Goal: Transaction & Acquisition: Book appointment/travel/reservation

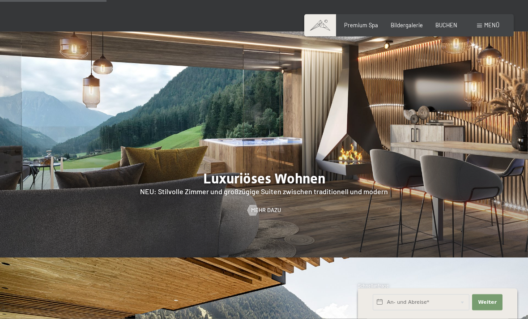
scroll to position [706, 0]
click at [259, 214] on link "Mehr dazu" at bounding box center [264, 210] width 34 height 8
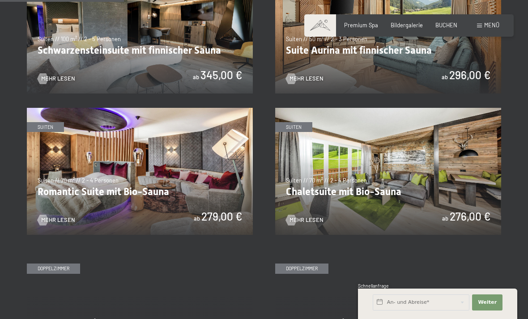
scroll to position [511, 0]
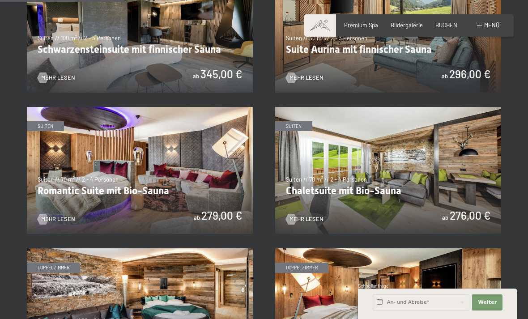
click at [101, 152] on img at bounding box center [140, 170] width 226 height 127
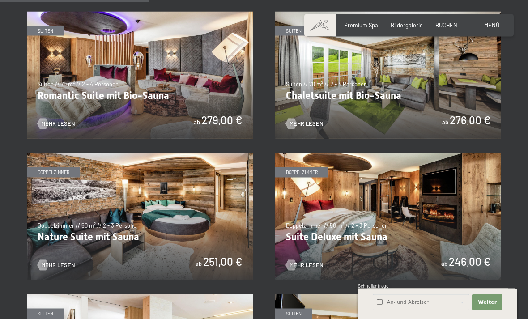
scroll to position [608, 0]
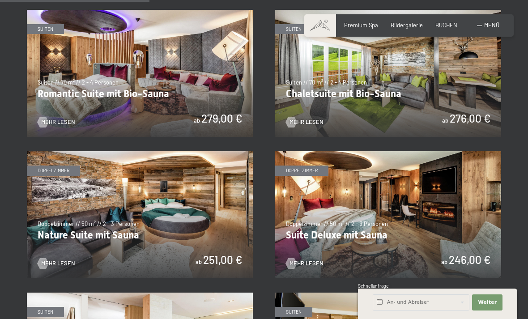
click at [418, 199] on img at bounding box center [388, 214] width 226 height 127
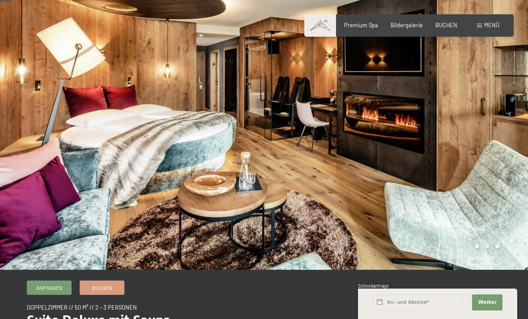
scroll to position [17, 0]
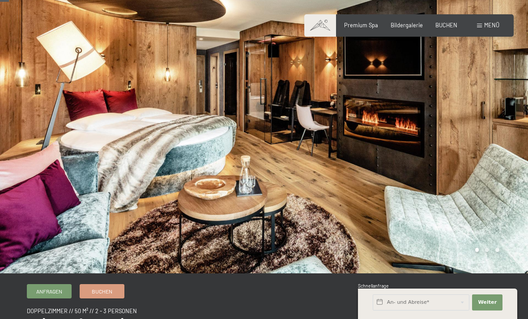
click at [407, 26] on span "Bildergalerie" at bounding box center [406, 24] width 32 height 7
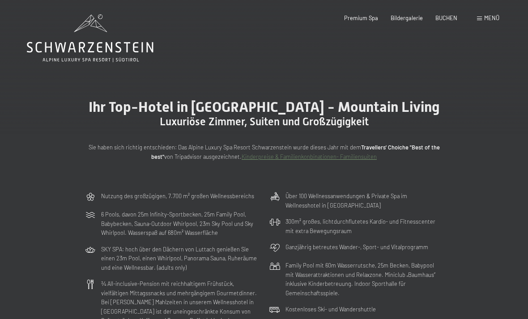
click at [484, 17] on span "Menü" at bounding box center [491, 17] width 15 height 7
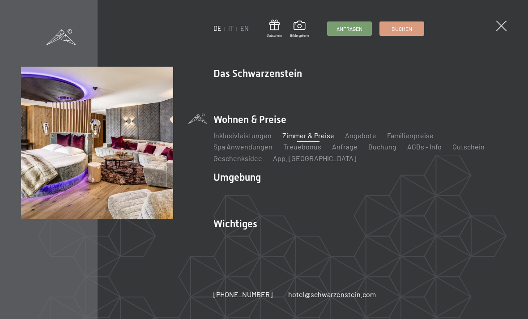
click at [304, 134] on link "Zimmer & Preise" at bounding box center [308, 135] width 52 height 8
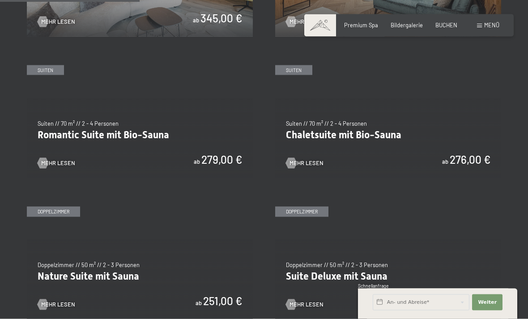
scroll to position [567, 0]
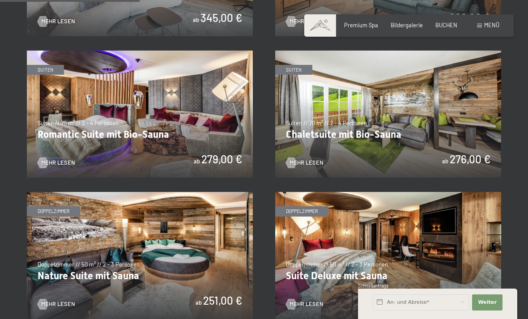
click at [204, 101] on img at bounding box center [140, 114] width 226 height 127
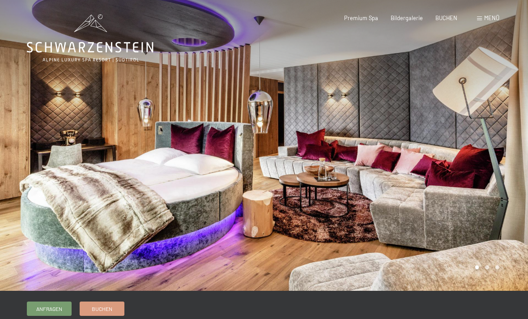
click at [408, 14] on span "Bildergalerie" at bounding box center [406, 17] width 32 height 7
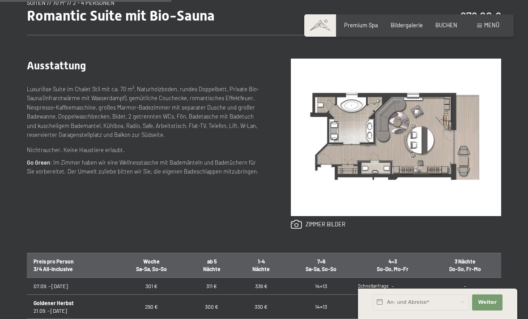
scroll to position [326, 0]
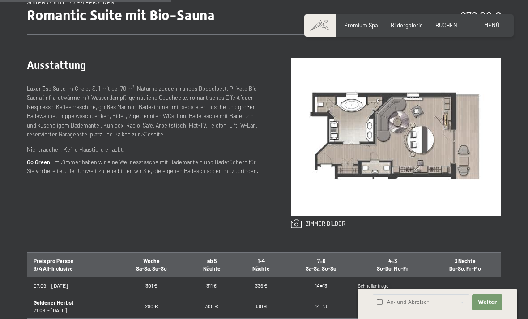
click at [317, 225] on link at bounding box center [318, 224] width 55 height 10
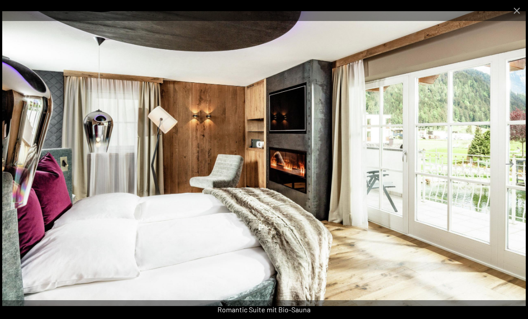
click at [516, 15] on button "Close gallery" at bounding box center [516, 10] width 22 height 21
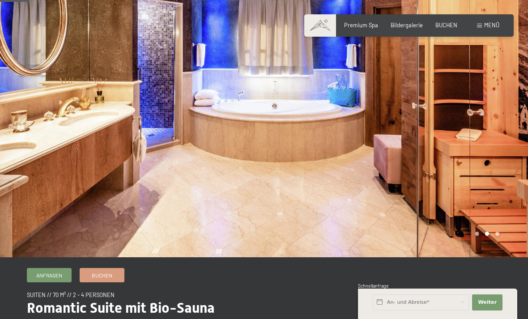
scroll to position [0, 0]
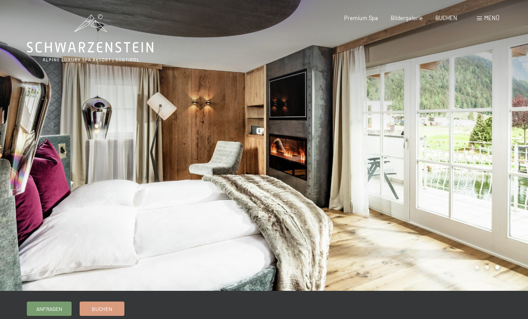
click at [497, 149] on div at bounding box center [396, 145] width 264 height 291
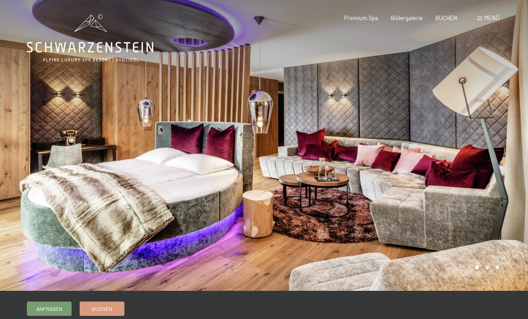
click at [494, 158] on div at bounding box center [396, 145] width 264 height 291
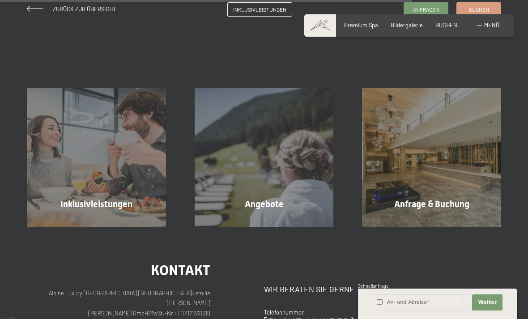
scroll to position [785, 0]
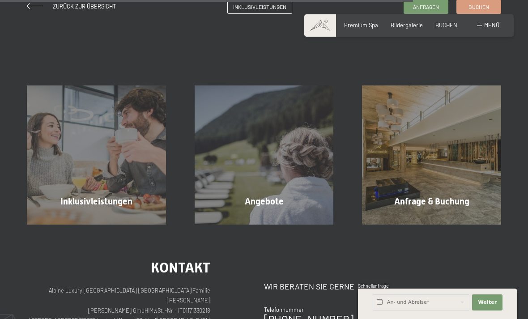
click at [268, 164] on div "Angebote Mehr erfahren" at bounding box center [264, 154] width 168 height 139
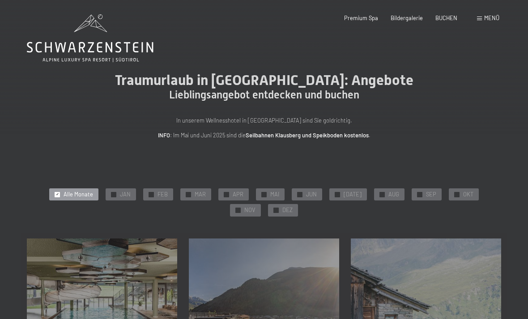
click at [255, 206] on span "NOV" at bounding box center [249, 210] width 11 height 8
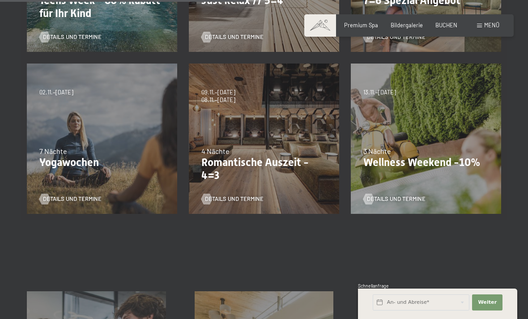
scroll to position [337, 0]
click at [281, 146] on div "4 Nächte" at bounding box center [263, 151] width 125 height 10
click at [247, 196] on span "Details und Termine" at bounding box center [234, 198] width 59 height 8
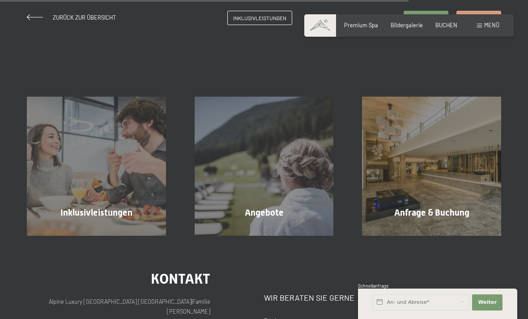
scroll to position [769, 0]
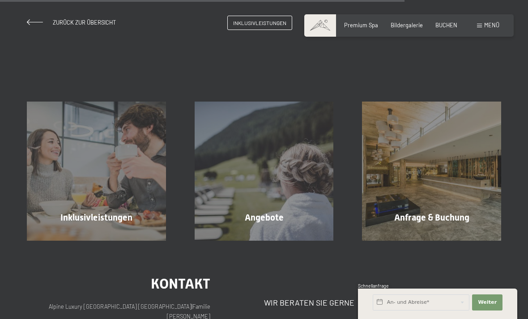
click at [262, 212] on span "Angebote" at bounding box center [264, 217] width 39 height 11
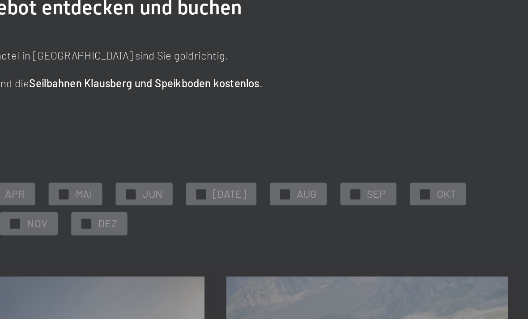
click at [246, 204] on div "✓ NOV" at bounding box center [245, 210] width 31 height 13
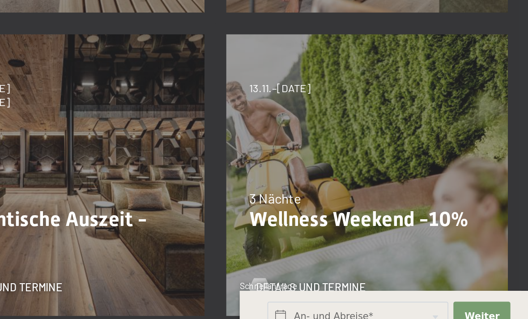
scroll to position [248, 0]
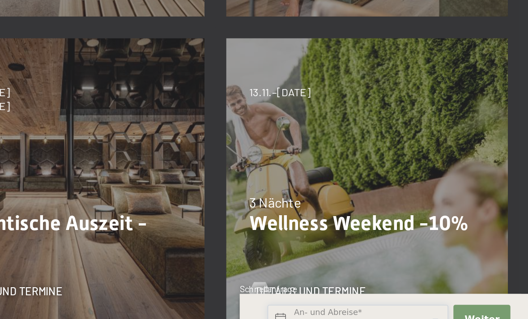
click at [372, 294] on input "text" at bounding box center [420, 302] width 97 height 16
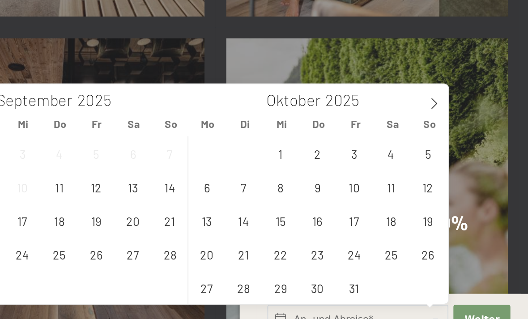
click at [458, 184] on icon at bounding box center [461, 187] width 6 height 6
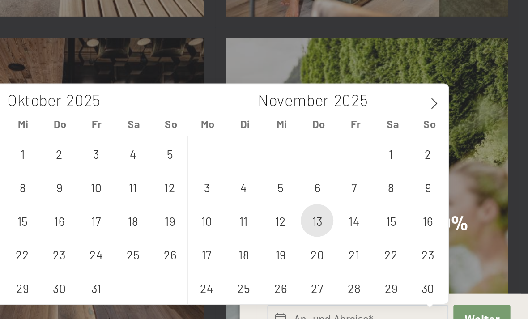
click at [390, 241] on span "13" at bounding box center [398, 249] width 17 height 17
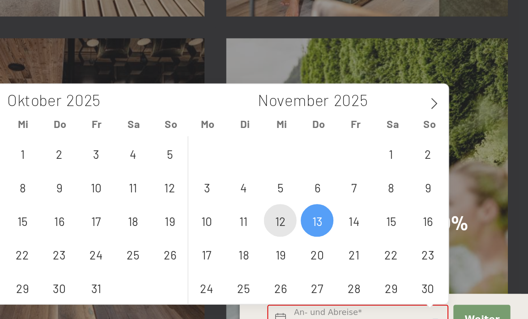
click at [371, 241] on span "12" at bounding box center [379, 249] width 17 height 17
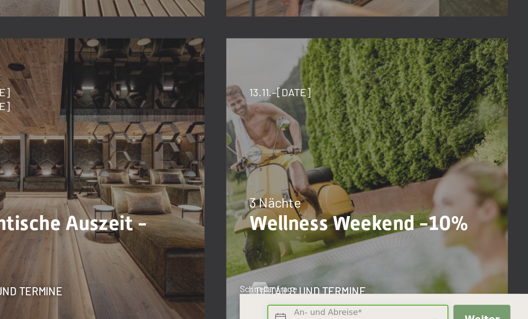
click at [372, 294] on input "Mi. 12.11.2025 - Do. 13.11.2025" at bounding box center [420, 302] width 97 height 16
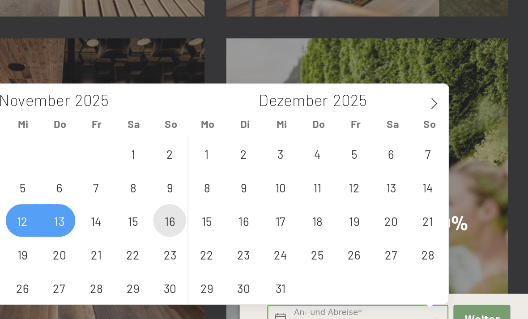
click at [312, 241] on span "16" at bounding box center [320, 249] width 17 height 17
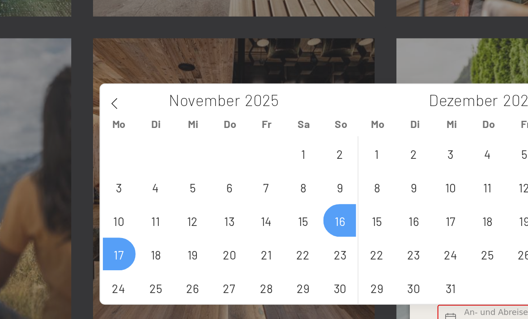
click at [194, 258] on span "17" at bounding box center [202, 266] width 17 height 17
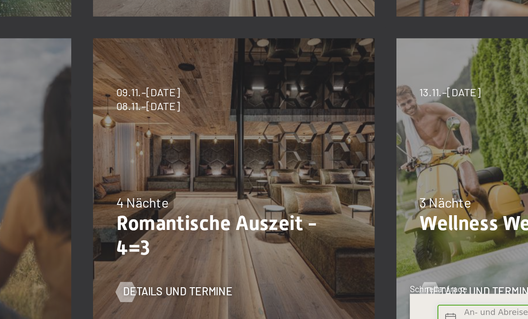
click at [372, 294] on input "So. 16.11.2025 - Mo. 17.11.2025" at bounding box center [420, 302] width 97 height 16
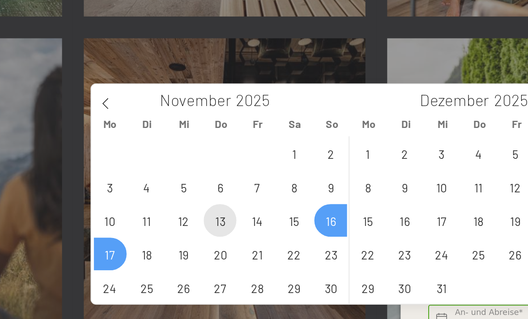
click at [253, 241] on span "13" at bounding box center [261, 249] width 17 height 17
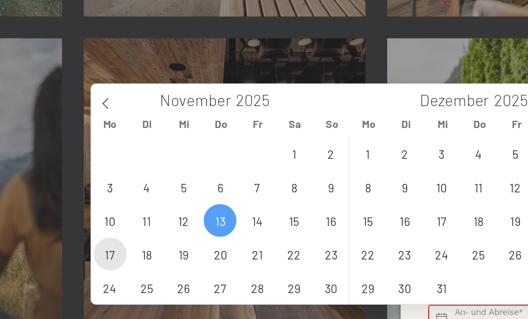
click at [194, 258] on span "17" at bounding box center [202, 266] width 17 height 17
type input "Do. 13.11.2025 - Mo. 17.11.2025"
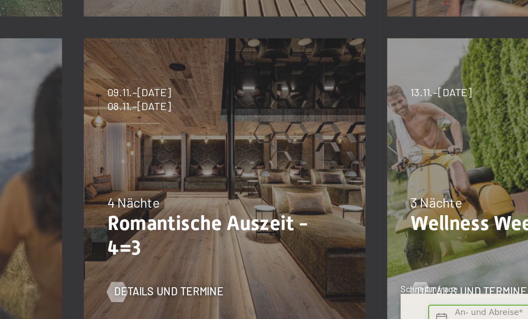
click at [372, 294] on input "Do. 13.11.2025 - Mo. 17.11.2025" at bounding box center [420, 302] width 97 height 16
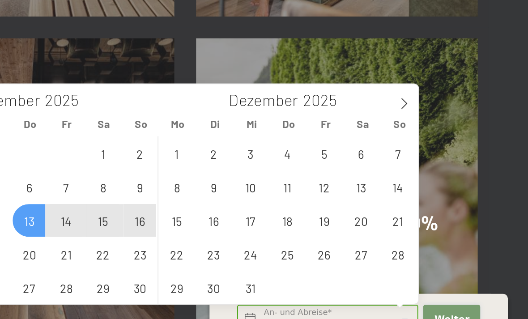
click at [477, 299] on span "Weiter" at bounding box center [486, 302] width 19 height 7
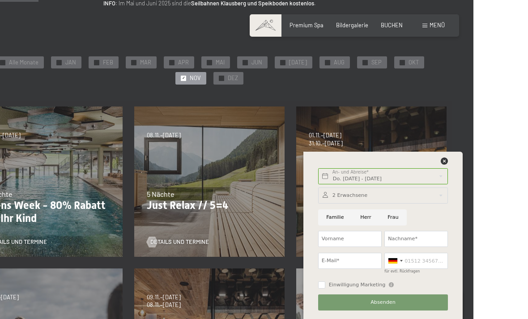
scroll to position [131, 0]
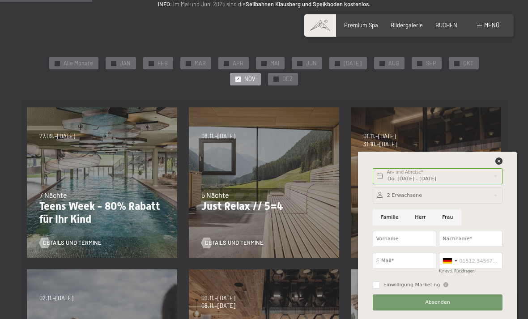
click at [502, 157] on icon at bounding box center [498, 160] width 7 height 7
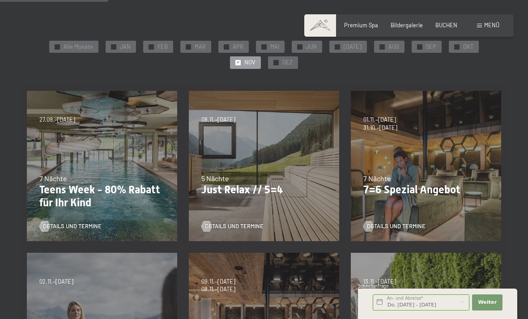
scroll to position [146, 0]
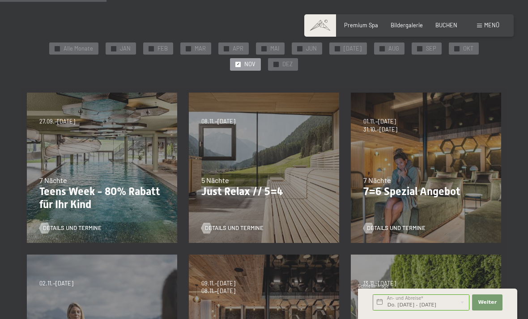
click at [254, 198] on div "07.09.–03.10.2025 21.12.–26.12.2025 11.01.–23.01.2026 08.03.–27.03.2026 08.11.–…" at bounding box center [264, 168] width 162 height 162
click at [249, 190] on p "Just Relax // 5=4" at bounding box center [263, 191] width 125 height 13
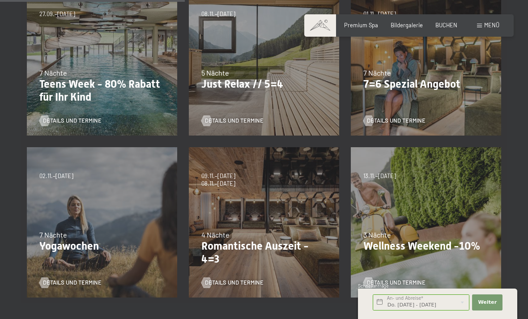
scroll to position [252, 0]
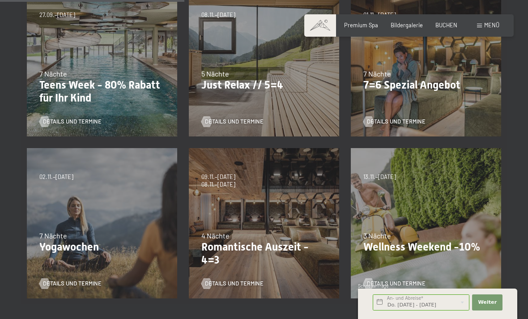
click at [273, 234] on div "4 Nächte" at bounding box center [263, 236] width 125 height 10
click at [229, 283] on span "Details und Termine" at bounding box center [234, 283] width 59 height 8
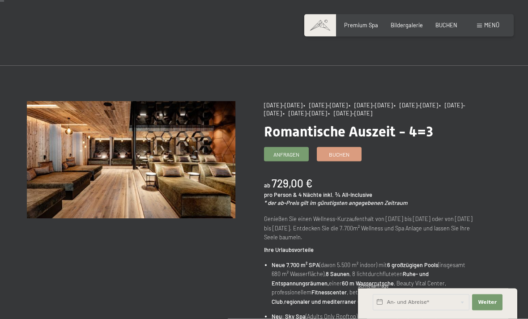
scroll to position [6, 0]
click at [348, 154] on span "Buchen" at bounding box center [339, 154] width 21 height 8
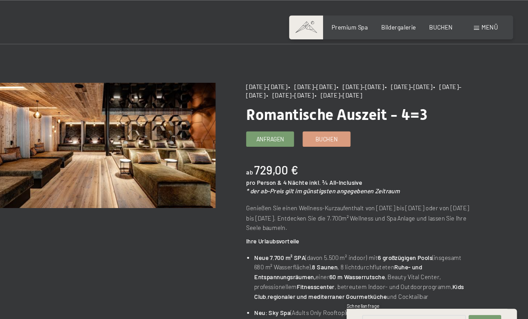
scroll to position [30, 0]
click at [329, 128] on span "Buchen" at bounding box center [339, 130] width 21 height 8
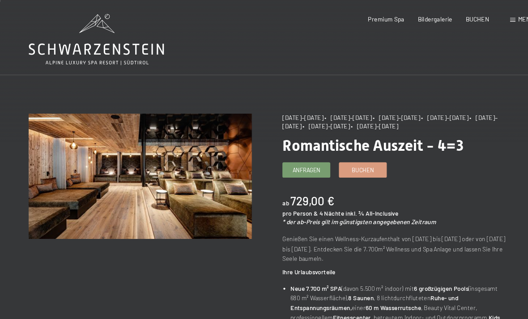
scroll to position [0, 0]
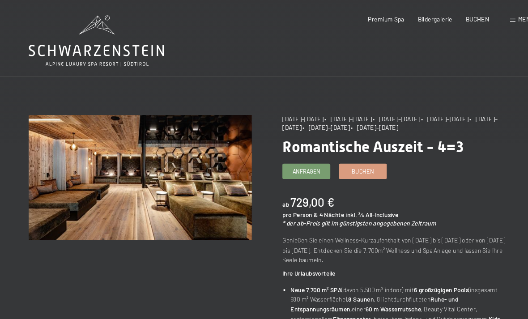
click at [347, 161] on span "Buchen" at bounding box center [339, 160] width 21 height 8
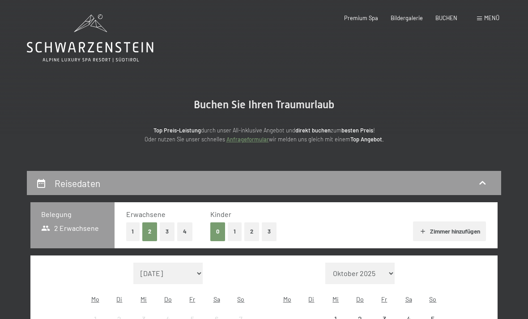
select select "[DATE]"
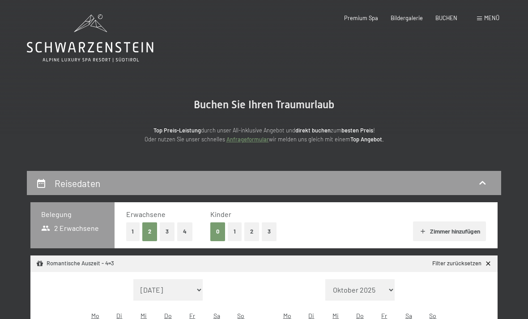
select select "[DATE]"
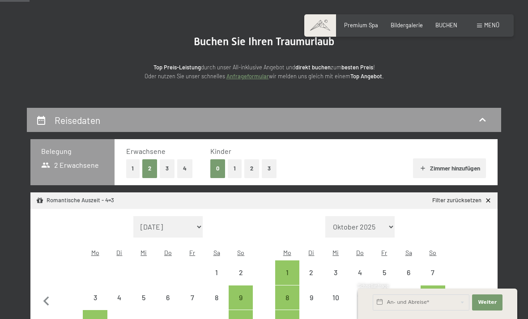
scroll to position [21, 0]
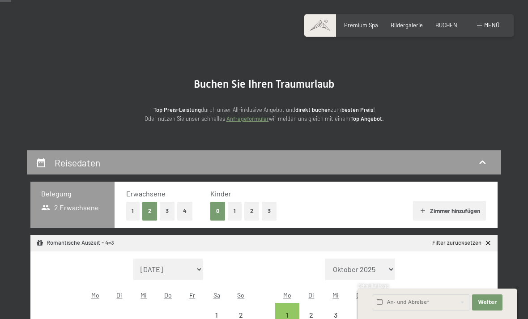
click at [485, 108] on section "Buchen Sie Ihren Traumurlaub Top Preis-Leistung durch unser All-inklusive Angeb…" at bounding box center [264, 100] width 528 height 99
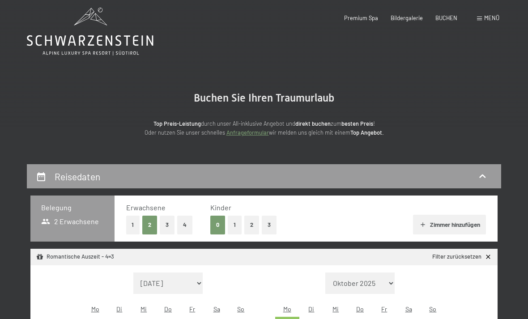
scroll to position [0, 0]
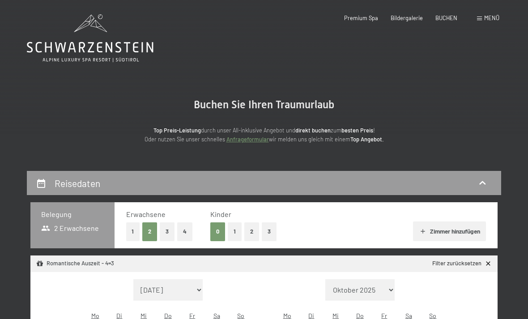
select select "[DATE]"
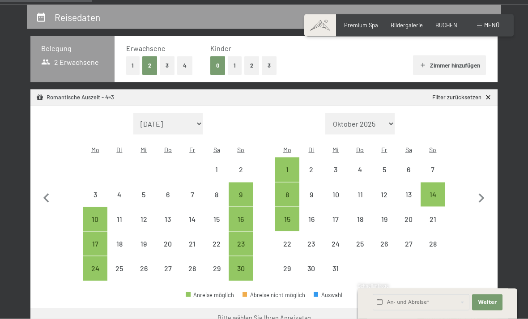
scroll to position [166, 0]
click at [423, 60] on button "Zimmer hinzufügen" at bounding box center [449, 65] width 73 height 20
select select "[DATE]"
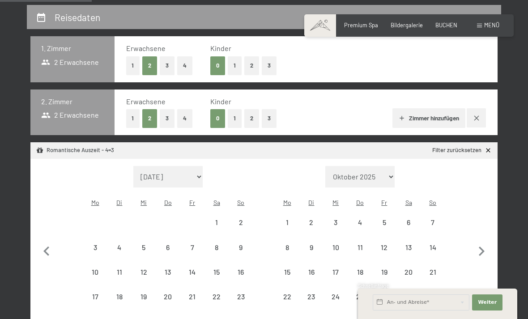
select select "[DATE]"
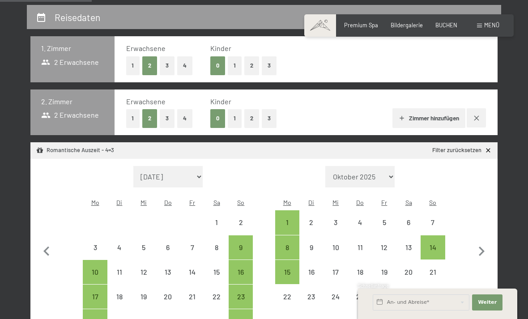
click at [478, 117] on icon "button" at bounding box center [476, 117] width 7 height 7
select select "[DATE]"
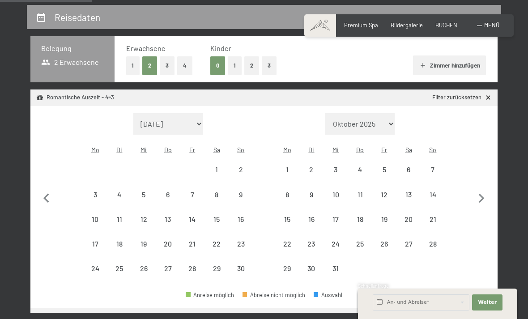
select select "[DATE]"
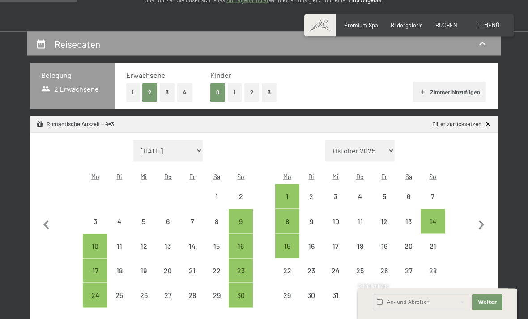
scroll to position [139, 0]
click at [176, 242] on div "13" at bounding box center [167, 253] width 22 height 22
select select "[DATE]"
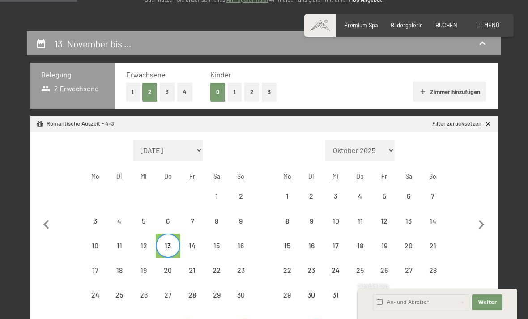
click at [100, 266] on div "17" at bounding box center [95, 277] width 22 height 22
select select "[DATE]"
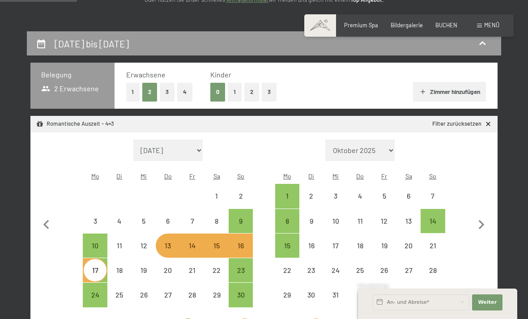
select select "[DATE]"
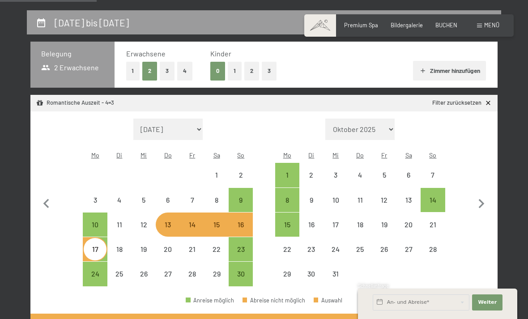
scroll to position [161, 0]
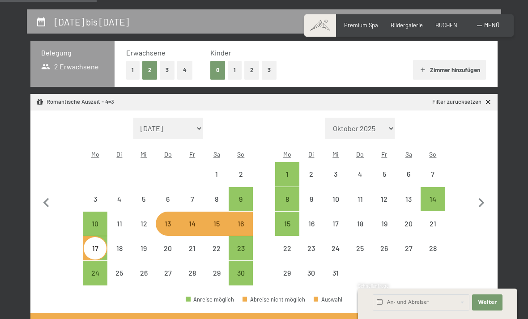
click at [144, 220] on div "12" at bounding box center [143, 231] width 22 height 22
select select "[DATE]"
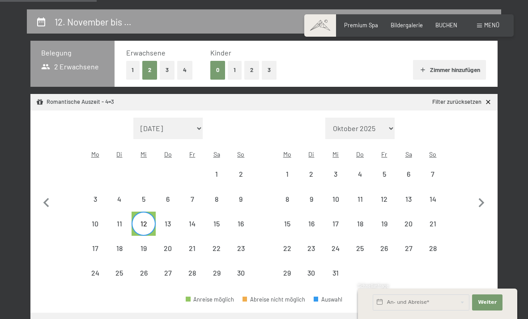
click at [244, 220] on div "16" at bounding box center [240, 231] width 22 height 22
select select "[DATE]"
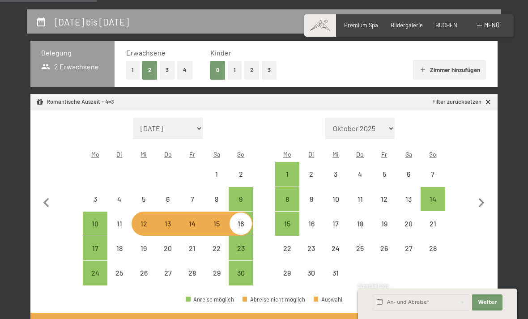
select select "[DATE]"
click at [195, 220] on div "14" at bounding box center [192, 231] width 22 height 22
select select "[DATE]"
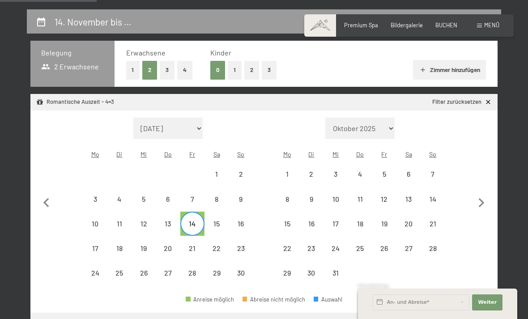
click at [124, 245] on div "18" at bounding box center [119, 256] width 22 height 22
select select "[DATE]"
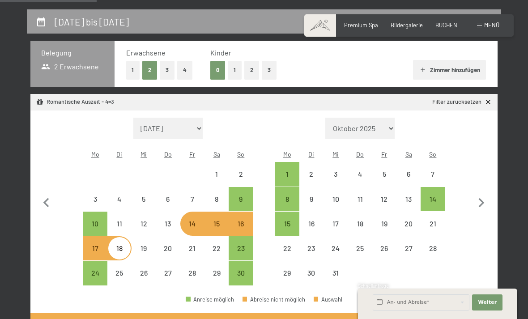
select select "[DATE]"
click at [150, 245] on div "19" at bounding box center [143, 256] width 22 height 22
select select "[DATE]"
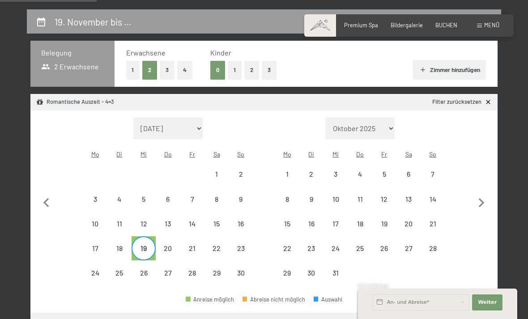
click at [193, 220] on div "14" at bounding box center [192, 231] width 22 height 22
select select "[DATE]"
click at [121, 245] on div "18" at bounding box center [119, 256] width 22 height 22
select select "[DATE]"
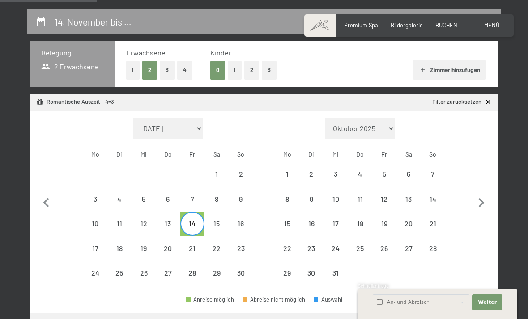
select select "[DATE]"
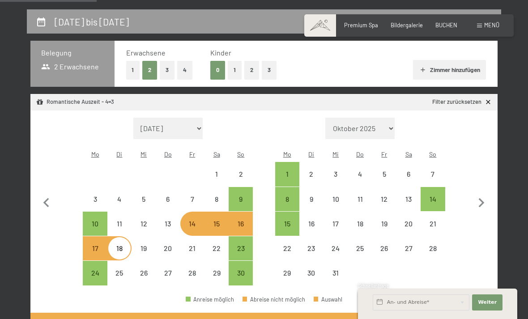
select select "[DATE]"
click at [144, 245] on div "19" at bounding box center [143, 256] width 22 height 22
select select "[DATE]"
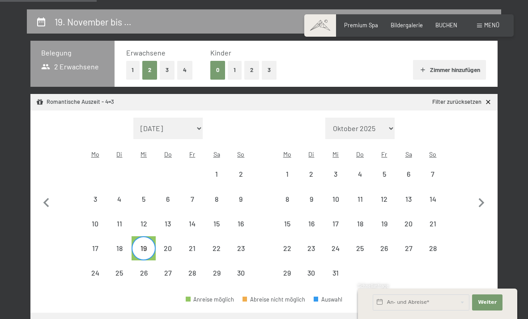
scroll to position [159, 0]
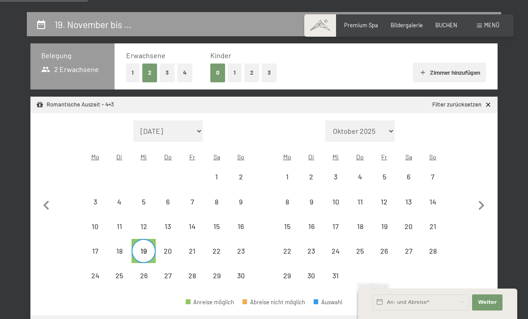
click at [193, 223] on div "14" at bounding box center [192, 234] width 22 height 22
select select "[DATE]"
click at [167, 247] on div "20" at bounding box center [167, 258] width 22 height 22
select select "[DATE]"
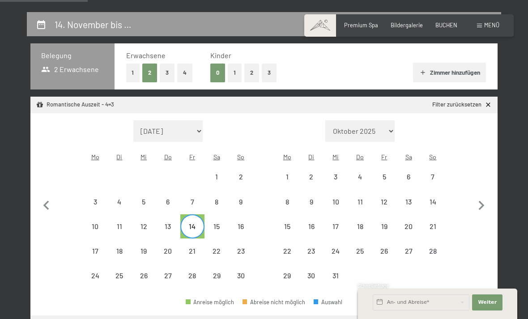
select select "[DATE]"
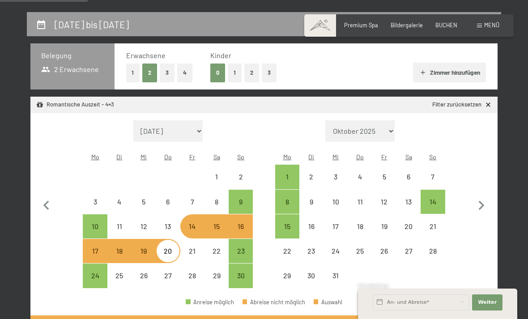
select select "[DATE]"
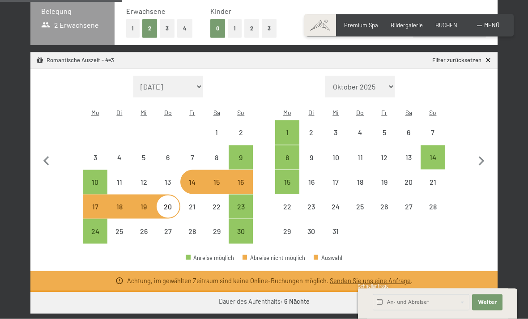
scroll to position [205, 0]
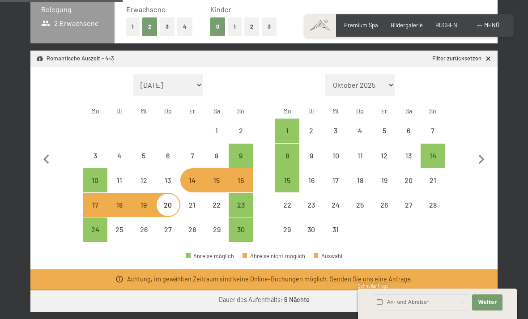
click at [101, 177] on div "10" at bounding box center [95, 188] width 22 height 22
select select "[DATE]"
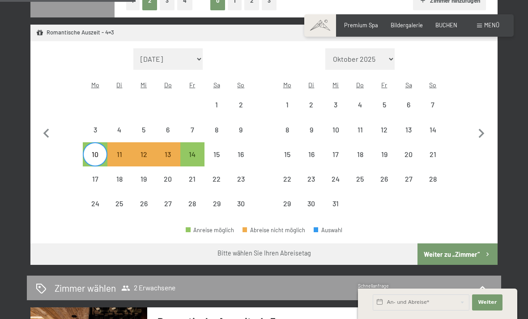
scroll to position [230, 0]
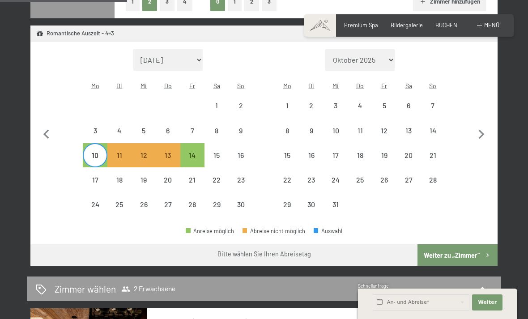
click at [195, 152] on div "14" at bounding box center [192, 163] width 22 height 22
select select "[DATE]"
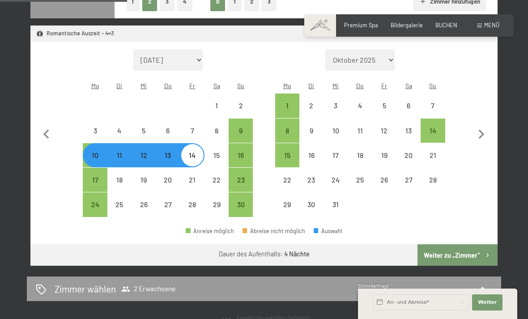
select select "[DATE]"
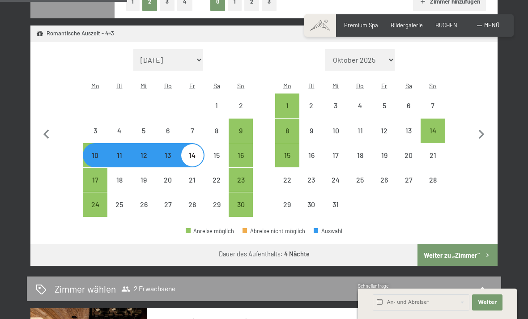
click at [239, 152] on div "16" at bounding box center [240, 163] width 22 height 22
select select "[DATE]"
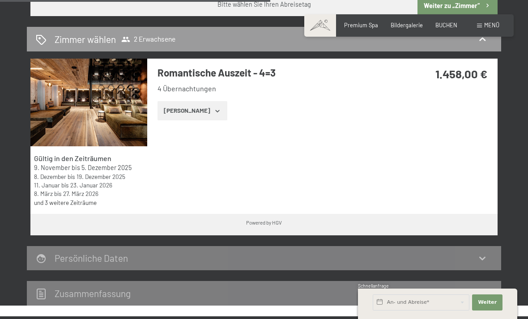
scroll to position [439, 0]
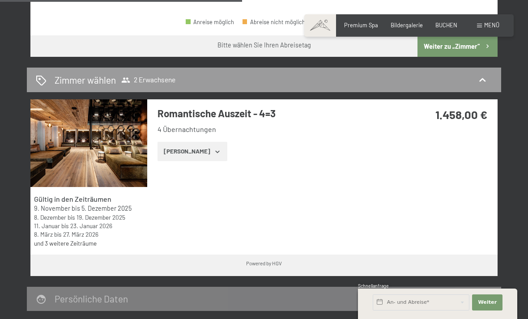
click at [212, 142] on button "[PERSON_NAME]" at bounding box center [191, 152] width 69 height 20
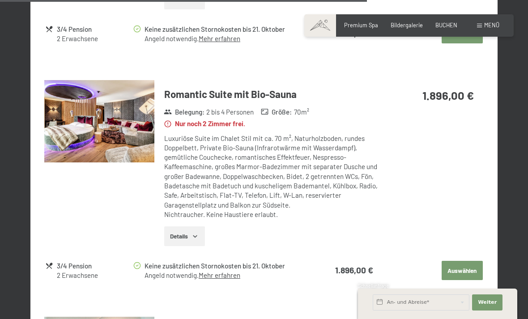
scroll to position [1745, 0]
click at [462, 260] on button "Auswählen" at bounding box center [461, 270] width 41 height 20
select select "[DATE]"
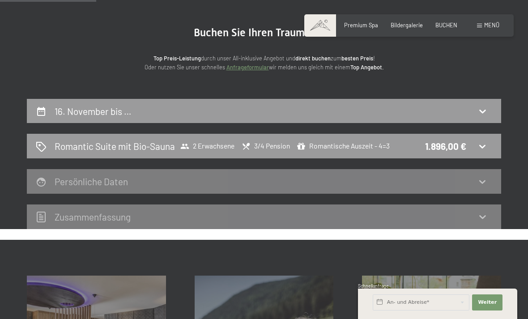
scroll to position [0, 0]
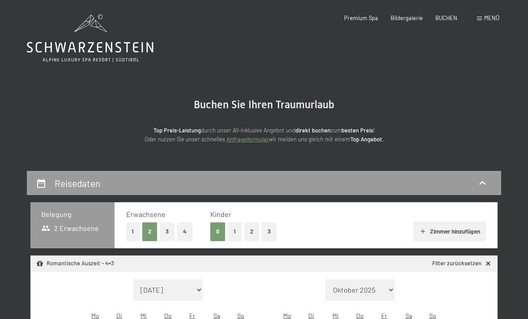
select select "[DATE]"
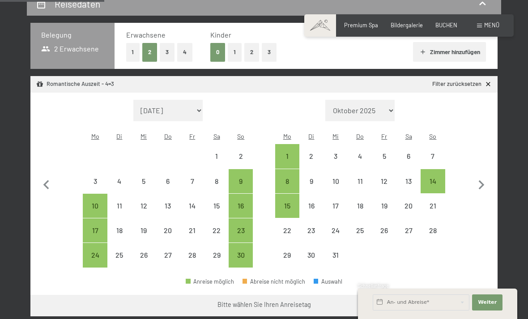
scroll to position [177, 0]
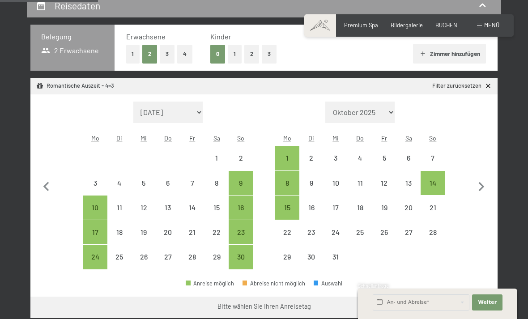
click at [247, 204] on div "16" at bounding box center [240, 215] width 22 height 22
select select "[DATE]"
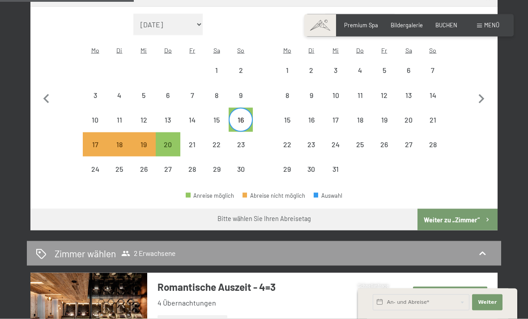
scroll to position [246, 0]
click at [466, 210] on button "Weiter zu „Zimmer“" at bounding box center [457, 219] width 80 height 21
select select "[DATE]"
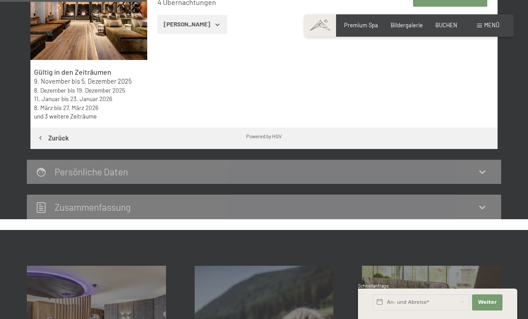
scroll to position [170, 0]
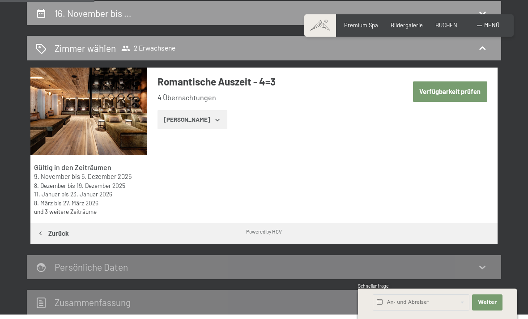
click at [215, 119] on icon "button" at bounding box center [217, 119] width 4 height 2
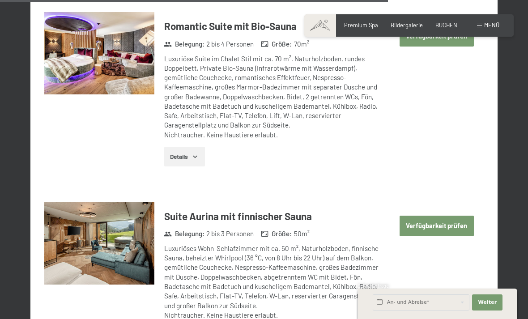
scroll to position [2183, 0]
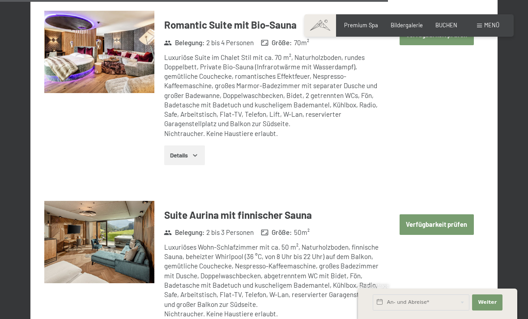
click at [97, 210] on img at bounding box center [99, 242] width 110 height 82
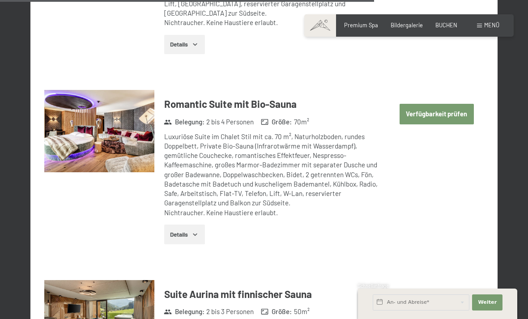
scroll to position [2104, 0]
click at [122, 100] on img at bounding box center [99, 131] width 110 height 82
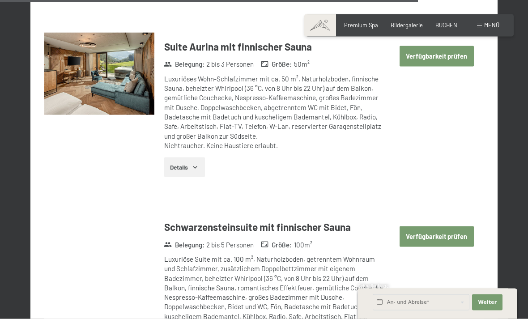
scroll to position [2353, 0]
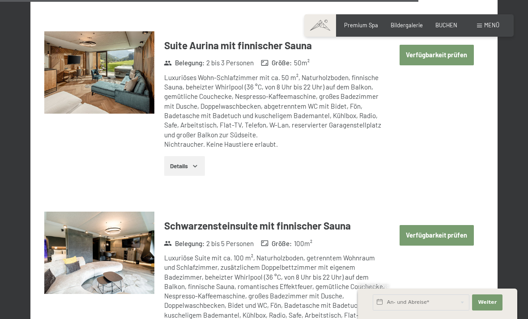
click at [85, 211] on img at bounding box center [99, 252] width 110 height 82
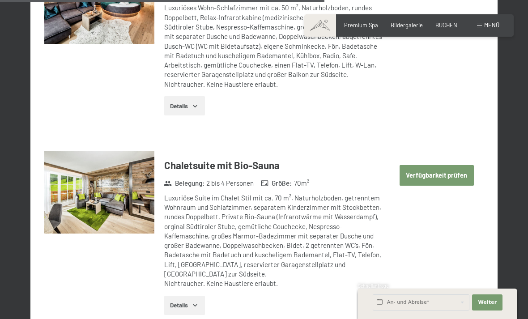
scroll to position [1843, 0]
click at [101, 165] on img at bounding box center [99, 193] width 110 height 82
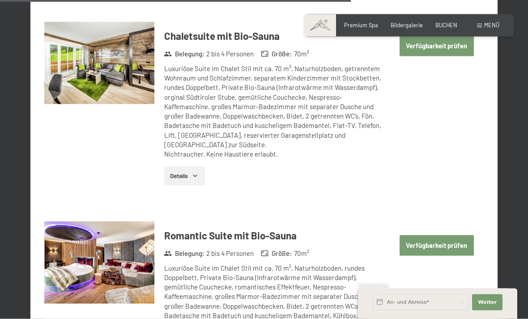
scroll to position [2012, 0]
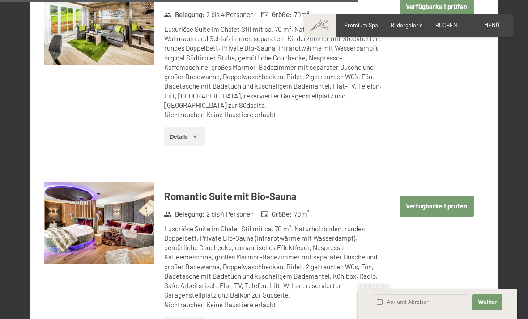
click at [124, 194] on img at bounding box center [99, 223] width 110 height 82
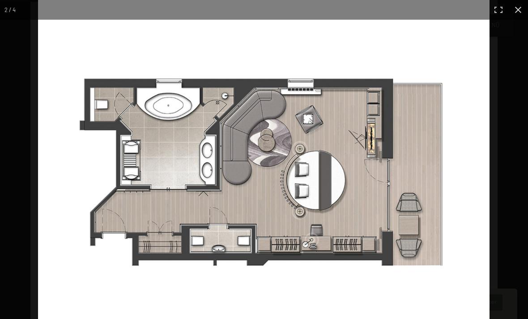
click at [515, 13] on button "button" at bounding box center [518, 10] width 20 height 20
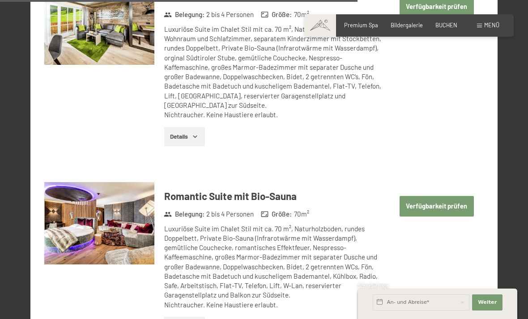
click at [441, 196] on button "Verfügbarkeit prüfen" at bounding box center [436, 206] width 74 height 21
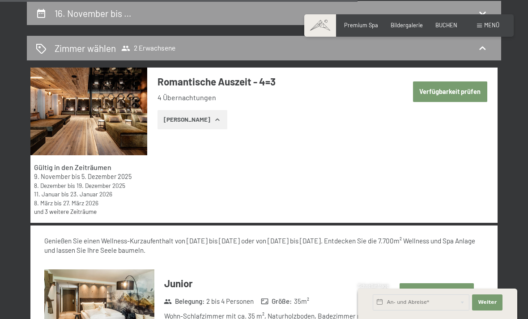
select select "[DATE]"
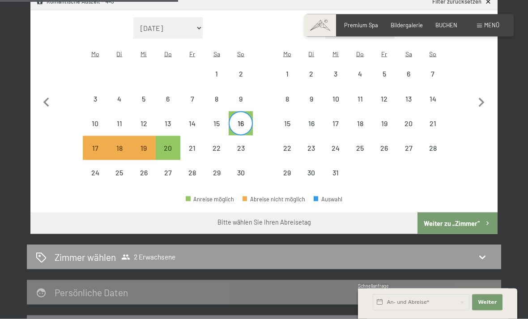
scroll to position [263, 0]
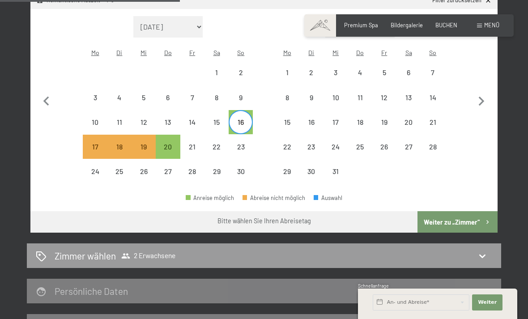
click at [475, 221] on button "Weiter zu „Zimmer“" at bounding box center [457, 221] width 80 height 21
select select "[DATE]"
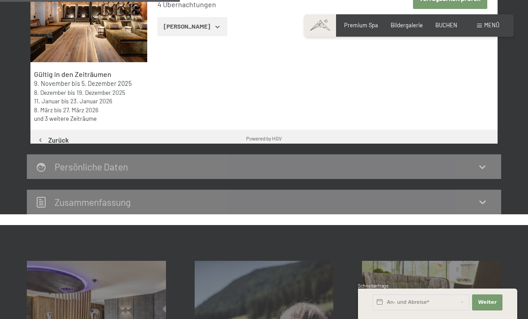
scroll to position [170, 0]
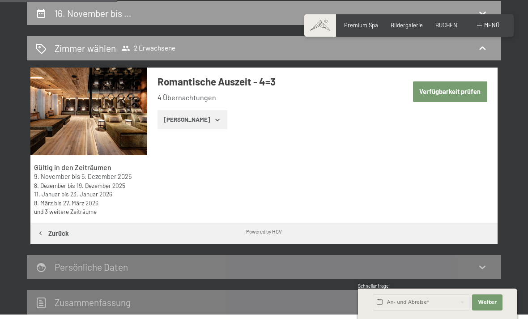
click at [214, 121] on icon "button" at bounding box center [217, 119] width 7 height 7
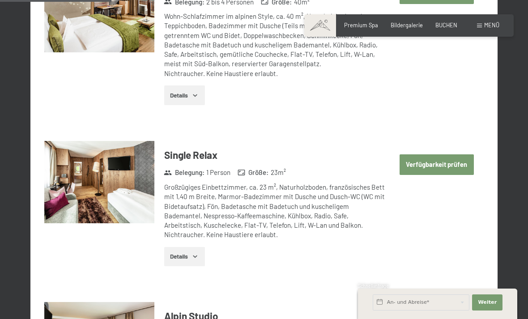
scroll to position [631, 0]
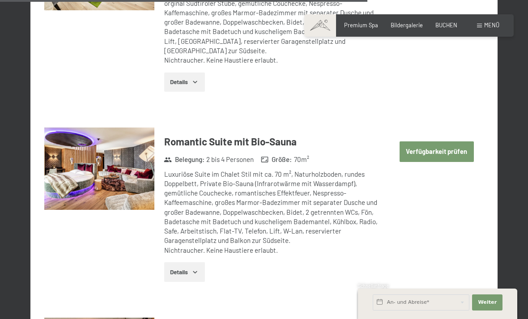
click at [443, 141] on button "Verfügbarkeit prüfen" at bounding box center [436, 151] width 74 height 21
select select "[DATE]"
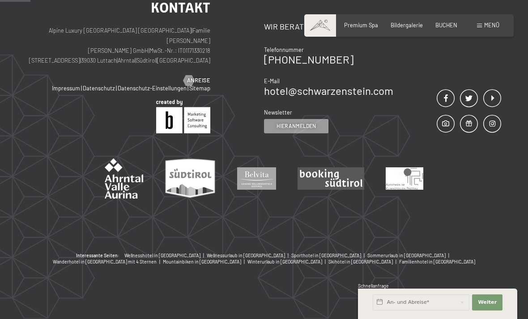
scroll to position [170, 0]
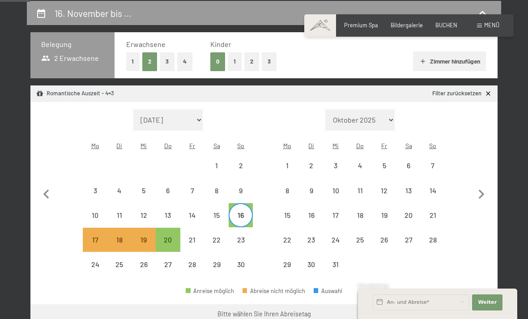
click at [95, 236] on div "17" at bounding box center [95, 247] width 22 height 22
select select "[DATE]"
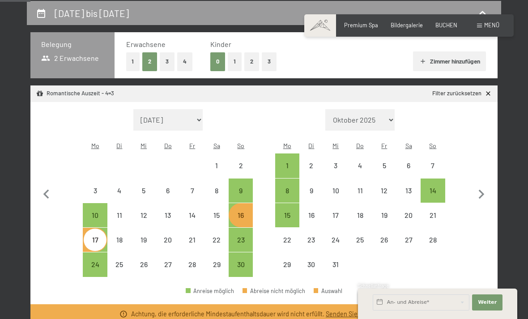
select select "[DATE]"
click at [189, 236] on div "21" at bounding box center [192, 247] width 22 height 22
select select "[DATE]"
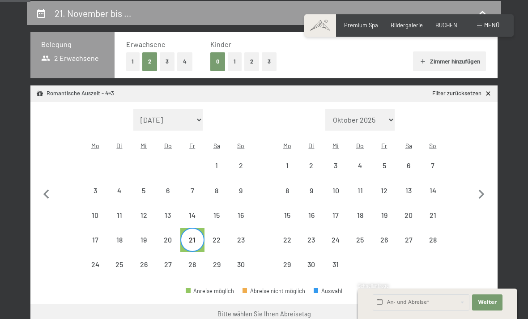
click at [93, 236] on div "17" at bounding box center [95, 247] width 22 height 22
select select "[DATE]"
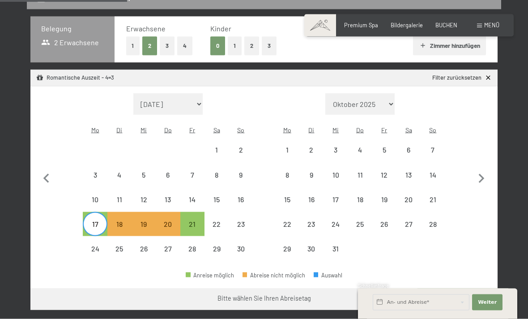
scroll to position [186, 0]
click at [244, 195] on div "16" at bounding box center [240, 206] width 22 height 22
select select "[DATE]"
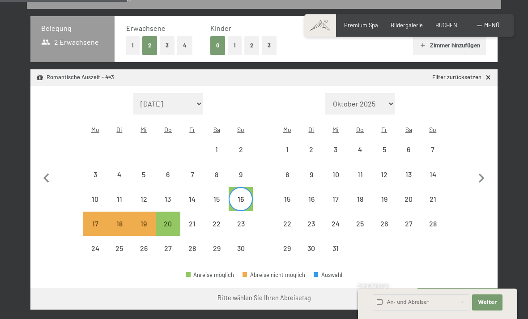
click at [147, 220] on div "19" at bounding box center [143, 231] width 22 height 22
select select "[DATE]"
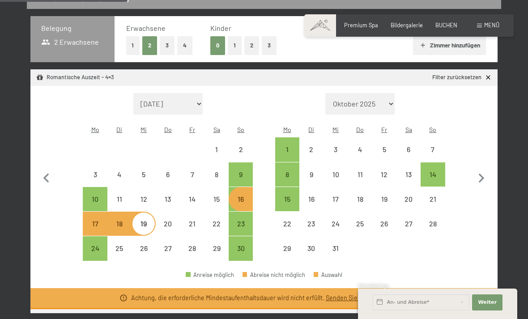
select select "[DATE]"
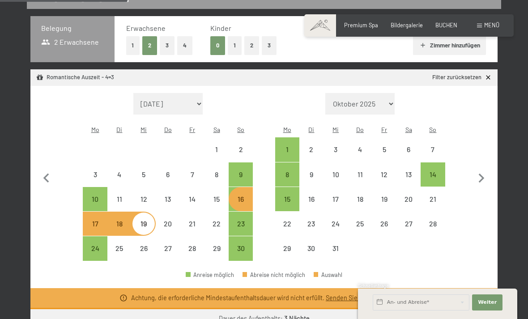
click at [93, 220] on div "17" at bounding box center [95, 231] width 22 height 22
select select "[DATE]"
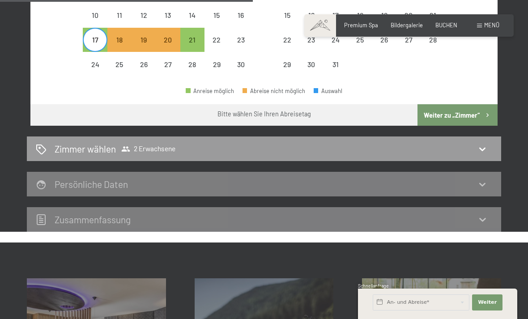
scroll to position [368, 0]
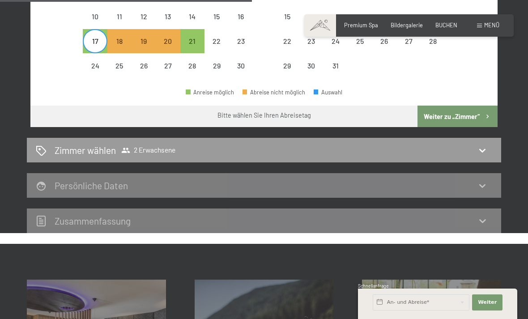
click at [484, 180] on icon at bounding box center [482, 185] width 11 height 11
click at [487, 145] on icon at bounding box center [482, 150] width 11 height 11
select select "[DATE]"
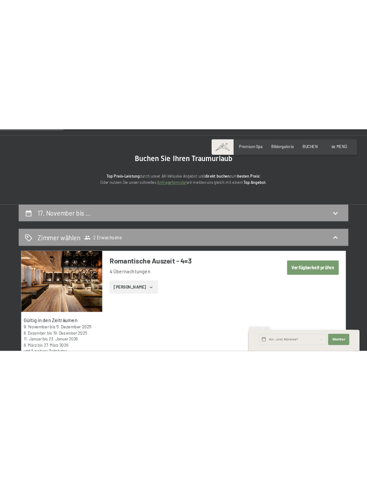
scroll to position [0, 0]
